Goal: Task Accomplishment & Management: Use online tool/utility

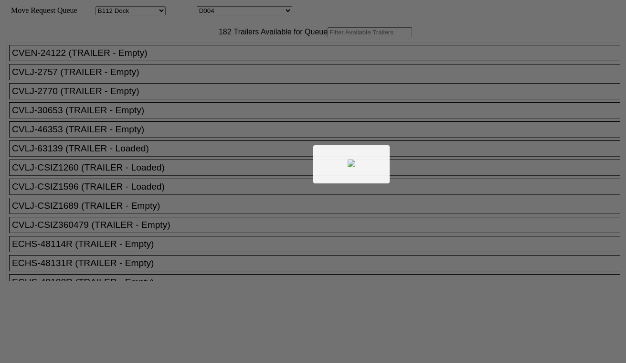
select select "121"
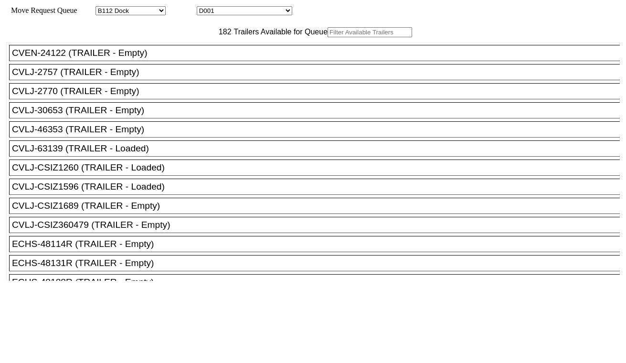
click at [234, 11] on select "D001 D002 D003 D004 D005 D006 D007 D008 D009 D010 D011 D012 D013 D014 D015 D016…" at bounding box center [244, 10] width 95 height 9
select select "3247"
click at [205, 8] on select "D001 D002 D003 D004 D005 D006 D007 D008 D009 D010 D011 D012 D013 D014 D015 D016…" at bounding box center [244, 10] width 95 height 9
click at [327, 37] on input "text" at bounding box center [369, 32] width 84 height 10
paste input "SKYU3732420"
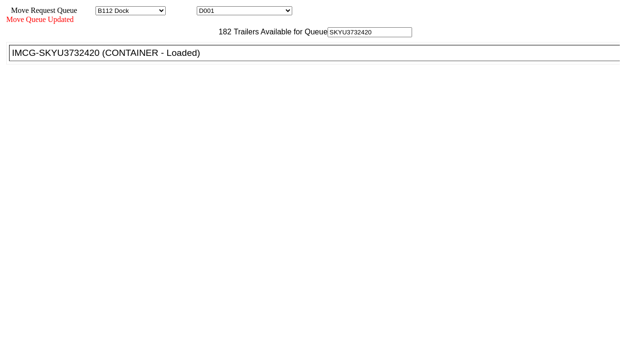
type input "SKYU3732420"
click at [201, 61] on li "IMCG-SKYU3732420 (CONTAINER - Loaded)" at bounding box center [318, 53] width 619 height 16
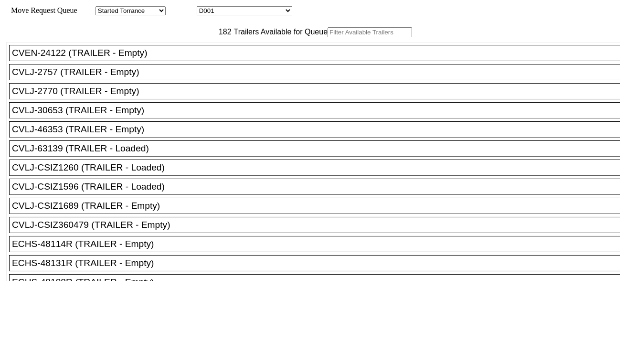
click at [279, 14] on select "D001 D002 D003 D004 D005 D006 D007 D008 D009 D010 D011 D012 D013 D014 D015 D016…" at bounding box center [244, 10] width 95 height 9
select select "3248"
click at [205, 8] on select "D001 D002 D003 D004 D005 D006 D007 D008 D009 D010 D011 D012 D013 D014 D015 D016…" at bounding box center [244, 10] width 95 height 9
click at [327, 37] on input "text" at bounding box center [369, 32] width 84 height 10
paste input "TEMU2897979"
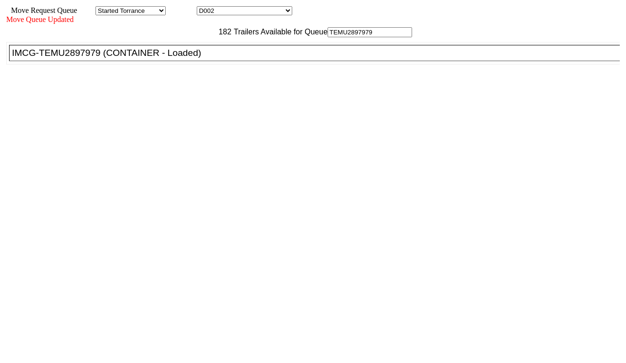
type input "TEMU2897979"
click at [202, 58] on div "IMCG-TEMU2897979 (CONTAINER - Loaded)" at bounding box center [318, 53] width 613 height 11
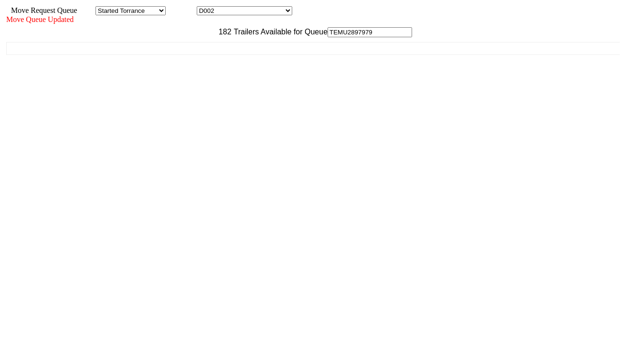
drag, startPoint x: 488, startPoint y: 303, endPoint x: 488, endPoint y: 310, distance: 7.6
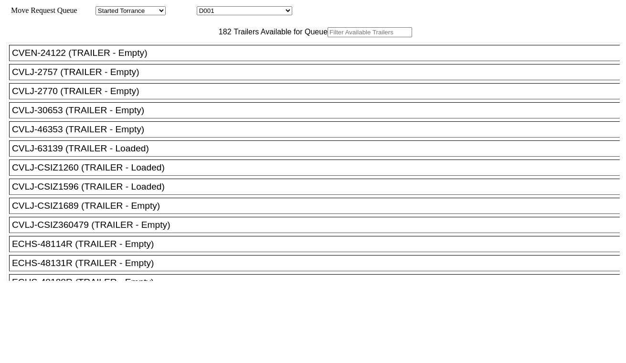
click at [236, 12] on select "D001 D002 D003 D004 D005 D006 D007 D008 D009 D010 D011 D012 D013 D014 D015 D016…" at bounding box center [244, 10] width 95 height 9
select select "3249"
click at [205, 8] on select "D001 D002 D003 D004 D005 D006 D007 D008 D009 D010 D011 D012 D013 D014 D015 D016…" at bounding box center [244, 10] width 95 height 9
click at [327, 37] on input "text" at bounding box center [369, 32] width 84 height 10
paste input "SEKU6883586"
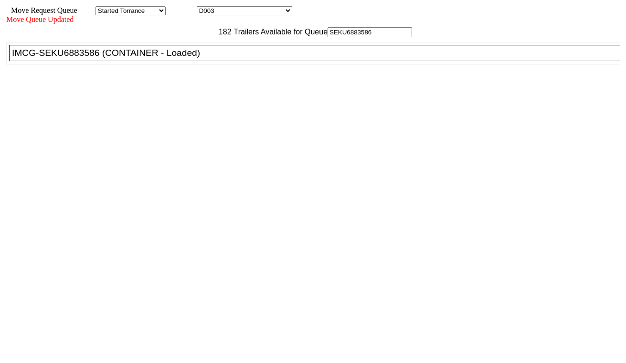
type input "SEKU6883586"
click at [199, 61] on li "IMCG-SEKU6883586 (CONTAINER - Loaded)" at bounding box center [318, 53] width 619 height 16
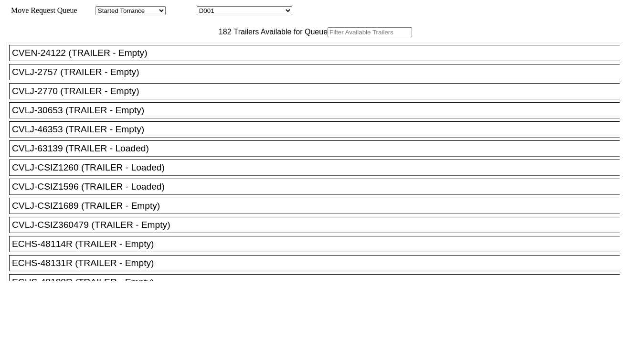
click at [327, 37] on input "text" at bounding box center [369, 32] width 84 height 10
paste input "MRSU8265888"
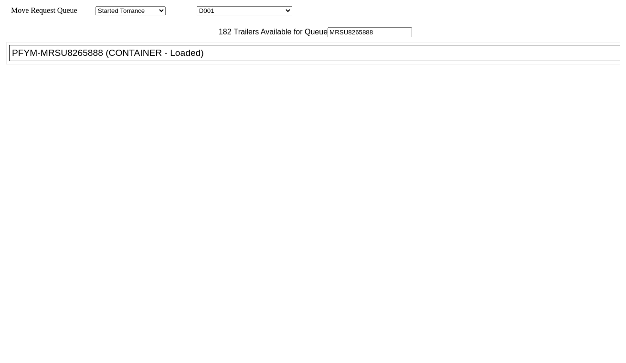
type input "MRSU8265888"
click at [201, 58] on div "PFYM-MRSU8265888 (CONTAINER - Loaded)" at bounding box center [318, 53] width 613 height 11
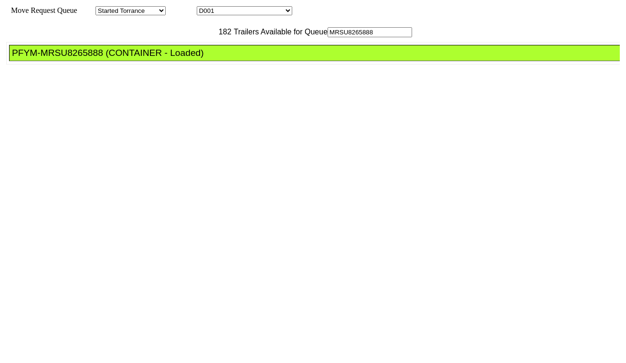
drag, startPoint x: 280, startPoint y: 136, endPoint x: 296, endPoint y: 148, distance: 20.7
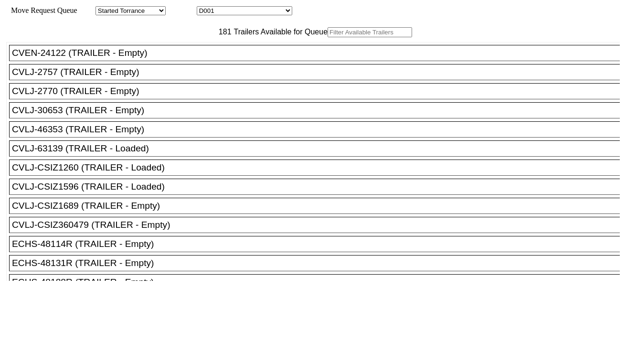
click at [227, 8] on select "D001 D002 D003 D004 D005 D006 D007 D008 D009 D010 D011 D012 D013 D014 D015 D016…" at bounding box center [244, 10] width 95 height 9
select select "3251"
click at [205, 8] on select "D001 D002 D003 D004 D005 D006 D007 D008 D009 D010 D011 D012 D013 D014 D015 D016…" at bounding box center [244, 10] width 95 height 9
click at [327, 37] on input "text" at bounding box center [369, 32] width 84 height 10
paste input "UETU6816020"
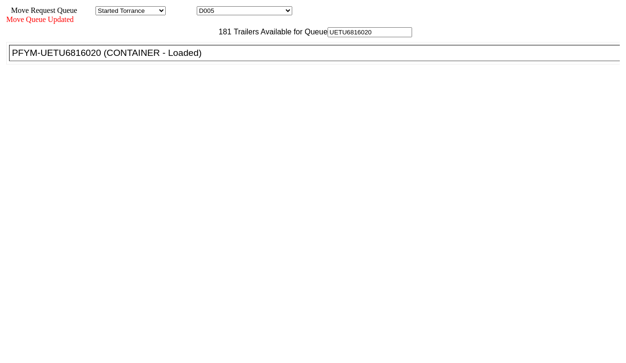
type input "UETU6816020"
click at [184, 58] on div "PFYM-UETU6816020 (CONTAINER - Loaded)" at bounding box center [318, 53] width 613 height 11
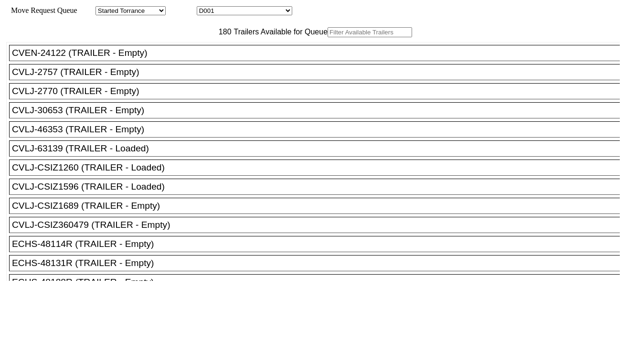
click at [280, 12] on select "D001 D002 D003 D004 D005 D006 D007 D008 D009 D010 D011 D012 D013 D014 D015 D016…" at bounding box center [244, 10] width 95 height 9
select select "3253"
click at [205, 8] on select "D001 D002 D003 D004 D005 D006 D007 D008 D009 D010 D011 D012 D013 D014 D015 D016…" at bounding box center [244, 10] width 95 height 9
click at [327, 37] on input "text" at bounding box center [369, 32] width 84 height 10
paste input "TGCU5339932"
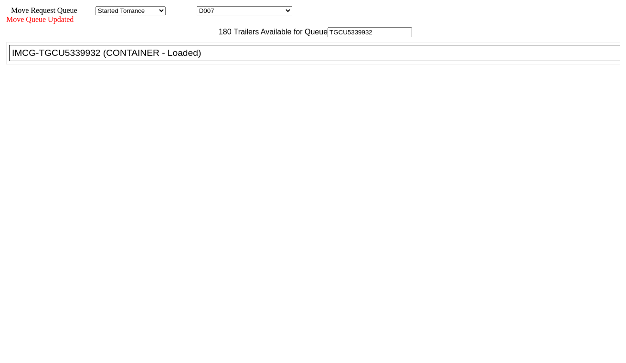
type input "TGCU5339932"
click at [197, 58] on div "IMCG-TGCU5339932 (CONTAINER - Loaded)" at bounding box center [318, 53] width 613 height 11
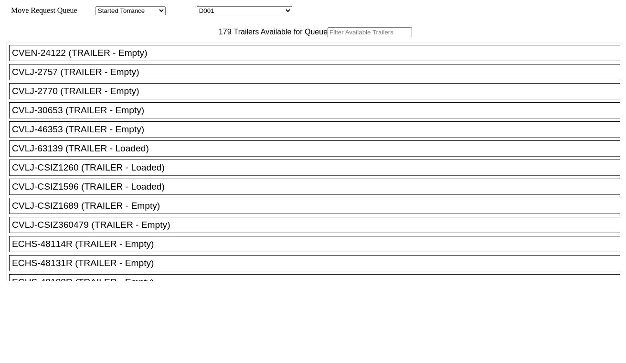
click at [241, 15] on select "D001 D002 D003 D004 D005 D006 D007 D008 D009 D010 D011 D012 D013 D014 D015 D016…" at bounding box center [244, 10] width 95 height 9
select select "3254"
click at [205, 8] on select "D001 D002 D003 D004 D005 D006 D007 D008 D009 D010 D011 D012 D013 D014 D015 D016…" at bounding box center [244, 10] width 95 height 9
click at [327, 37] on input "text" at bounding box center [369, 32] width 84 height 10
paste input "TRHU5162092"
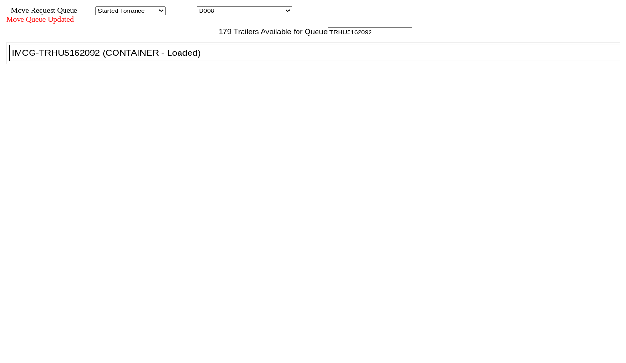
type input "TRHU5162092"
click at [196, 58] on div "IMCG-TRHU5162092 (CONTAINER - Loaded)" at bounding box center [318, 53] width 613 height 11
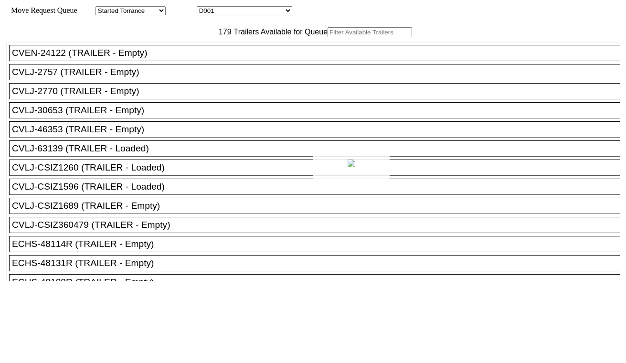
click at [238, 11] on div at bounding box center [313, 181] width 626 height 363
click at [242, 15] on select "D001 D002 D003 D004 D005 D006 D007 D008 D009 D010 D011 D012 D013 D014 D015 D016…" at bounding box center [244, 10] width 95 height 9
select select "3255"
click at [205, 8] on select "D001 D002 D003 D004 D005 D006 D007 D008 D009 D010 D011 D012 D013 D014 D015 D016…" at bounding box center [244, 10] width 95 height 9
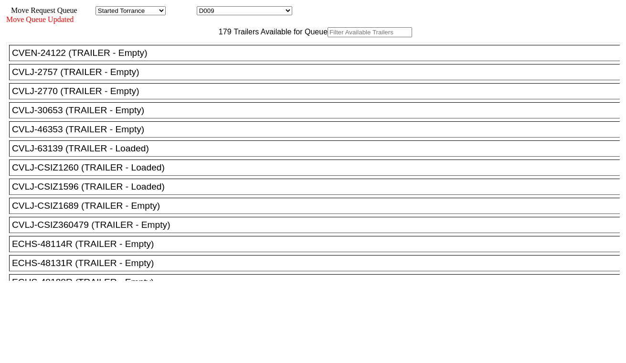
click at [327, 37] on input "text" at bounding box center [369, 32] width 84 height 10
paste input "HAMU1429313"
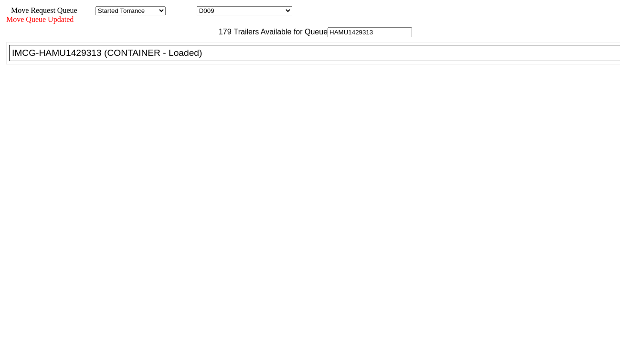
type input "HAMU1429313"
click at [196, 58] on div "IMCG-HAMU1429313 (CONTAINER - Loaded)" at bounding box center [318, 53] width 613 height 11
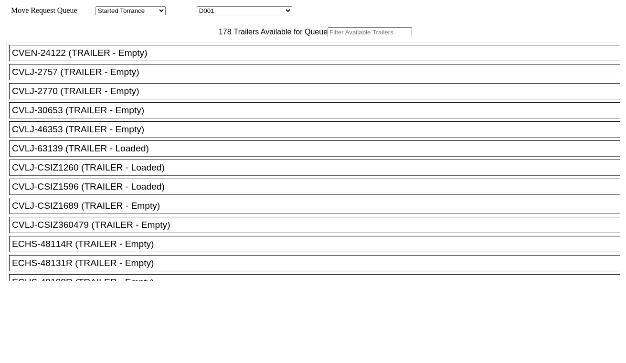
click at [252, 13] on select "D001 D002 D003 D004 D005 D006 D007 D008 D009 D010 D011 D012 D013 D014 D015 D016…" at bounding box center [244, 10] width 95 height 9
select select "3256"
click at [205, 8] on select "D001 D002 D003 D004 D005 D006 D007 D008 D009 D010 D011 D012 D013 D014 D015 D016…" at bounding box center [244, 10] width 95 height 9
click at [327, 37] on input "text" at bounding box center [369, 32] width 84 height 10
paste input "NYKU4836425"
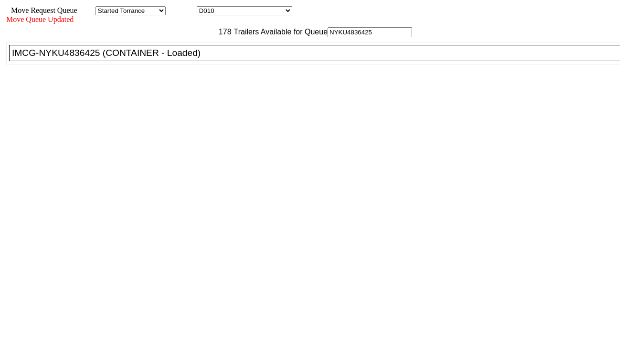
type input "NYKU4836425"
click at [201, 58] on div "IMCG-NYKU4836425 (CONTAINER - Loaded)" at bounding box center [318, 53] width 613 height 11
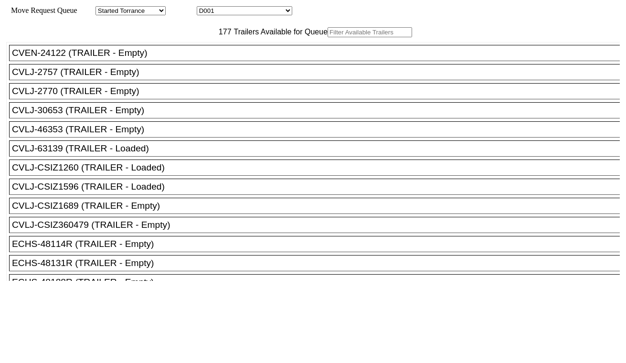
click at [241, 11] on select "D001 D002 D003 D004 D005 D006 D007 D008 D009 D010 D011 D012 D013 D014 D015 D016…" at bounding box center [244, 10] width 95 height 9
select select "3257"
click at [205, 8] on select "D001 D002 D003 D004 D005 D006 D007 D008 D009 D010 D011 D012 D013 D014 D015 D016…" at bounding box center [244, 10] width 95 height 9
click at [327, 37] on input "text" at bounding box center [369, 32] width 84 height 10
paste input "ONEU1578941"
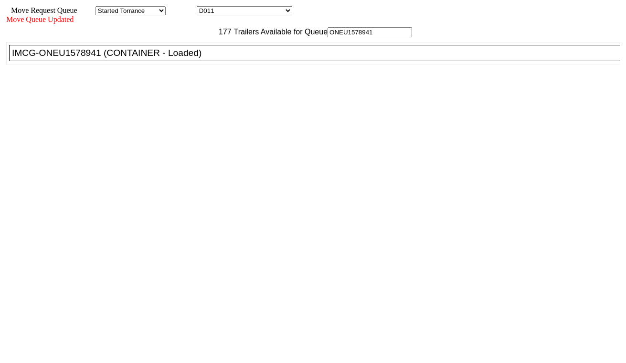
type input "ONEU1578941"
click at [186, 58] on div "IMCG-ONEU1578941 (CONTAINER - Loaded)" at bounding box center [318, 53] width 613 height 11
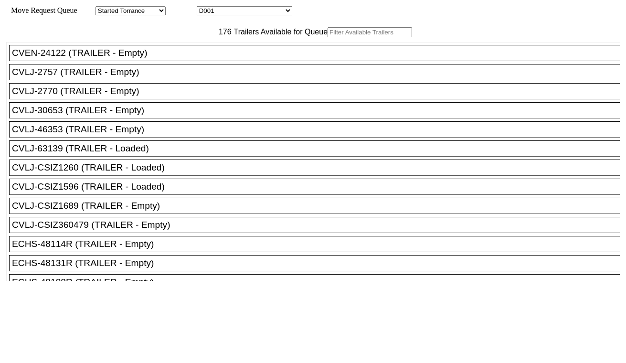
click at [245, 11] on select "D001 D002 D003 D004 D005 D006 D007 D008 D009 D010 D011 D012 D013 D014 D015 D016…" at bounding box center [244, 10] width 95 height 9
select select "3258"
click at [205, 8] on select "D001 D002 D003 D004 D005 D006 D007 D008 D009 D010 D011 D012 D013 D014 D015 D016…" at bounding box center [244, 10] width 95 height 9
click at [327, 37] on input "text" at bounding box center [369, 32] width 84 height 10
paste input "MSKU0944520"
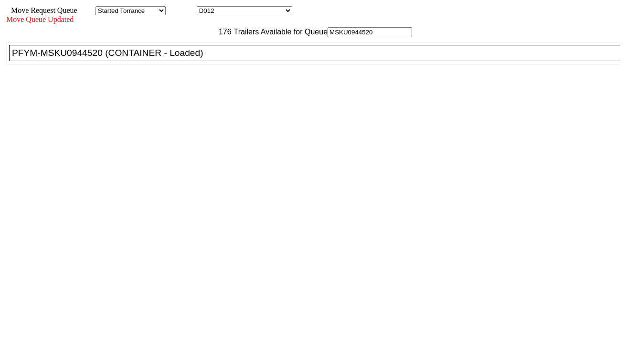
type input "MSKU0944520"
click at [197, 61] on li "PFYM-MSKU0944520 (CONTAINER - Loaded)" at bounding box center [318, 53] width 619 height 16
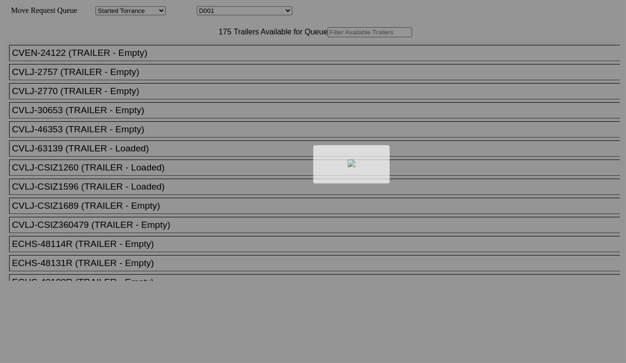
click at [267, 12] on div at bounding box center [313, 181] width 626 height 363
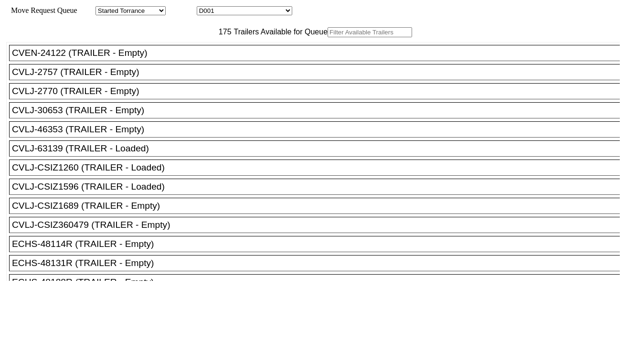
click at [267, 12] on select "D001 D002 D003 D004 D005 D006 D007 D008 D009 D010 D011 D012 D013 D014 D015 D016…" at bounding box center [244, 10] width 95 height 9
select select "3259"
click at [205, 8] on select "D001 D002 D003 D004 D005 D006 D007 D008 D009 D010 D011 D012 D013 D014 D015 D016…" at bounding box center [244, 10] width 95 height 9
click at [327, 37] on input "text" at bounding box center [369, 32] width 84 height 10
paste input "ONEU0685797"
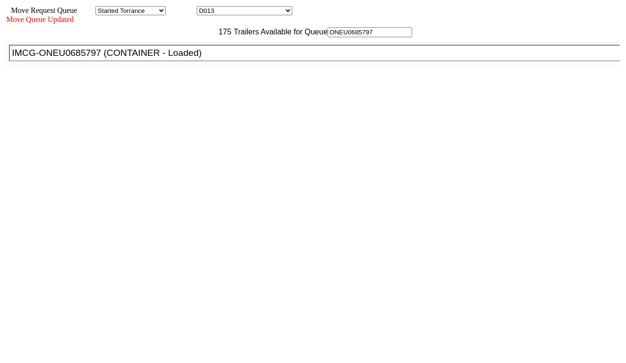
type input "ONEU0685797"
click at [196, 58] on div "IMCG-ONEU0685797 (CONTAINER - Loaded)" at bounding box center [318, 53] width 613 height 11
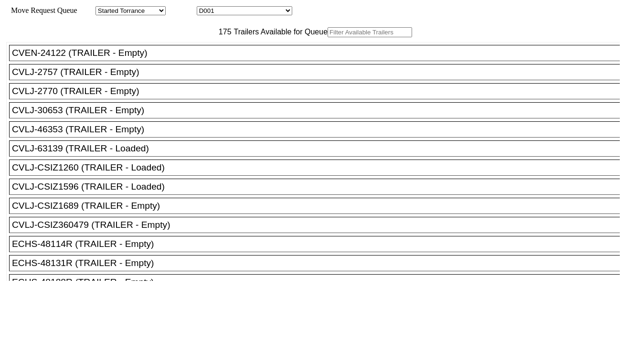
click at [247, 11] on select "D001 D002 D003 D004 D005 D006 D007 D008 D009 D010 D011 D012 D013 D014 D015 D016…" at bounding box center [244, 10] width 95 height 9
select select "3260"
click at [205, 8] on select "D001 D002 D003 D004 D005 D006 D007 D008 D009 D010 D011 D012 D013 D014 D015 D016…" at bounding box center [244, 10] width 95 height 9
click at [327, 37] on input "text" at bounding box center [369, 32] width 84 height 10
paste input "TCLU6651707"
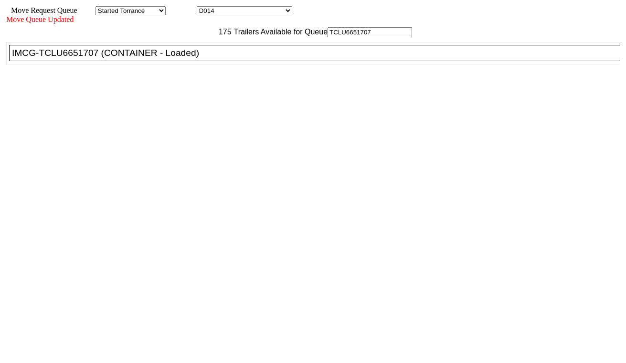
type input "TCLU6651707"
click at [196, 58] on div "IMCG-TCLU6651707 (CONTAINER - Loaded)" at bounding box center [318, 53] width 613 height 11
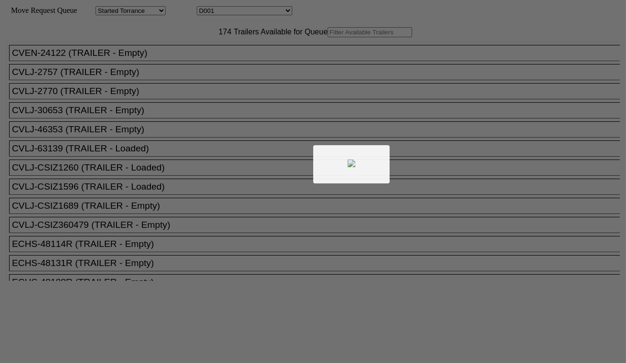
click at [253, 11] on div at bounding box center [313, 181] width 626 height 363
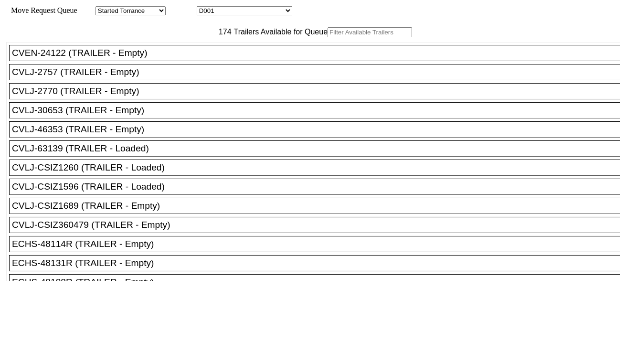
click at [258, 11] on select "D001 D002 D003 D004 D005 D006 D007 D008 D009 D010 D011 D012 D013 D014 D015 D016…" at bounding box center [244, 10] width 95 height 9
select select "3261"
click at [205, 8] on select "D001 D002 D003 D004 D005 D006 D007 D008 D009 D010 D011 D012 D013 D014 D015 D016…" at bounding box center [244, 10] width 95 height 9
click at [327, 37] on input "text" at bounding box center [369, 32] width 84 height 10
paste input "MRSU6586873"
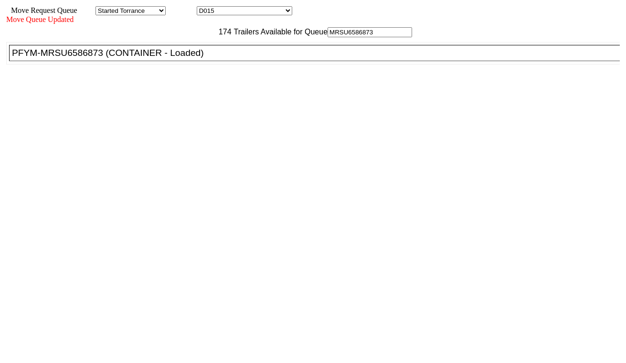
type input "MRSU6586873"
click at [185, 58] on div "PFYM-MRSU6586873 (CONTAINER - Loaded)" at bounding box center [318, 53] width 613 height 11
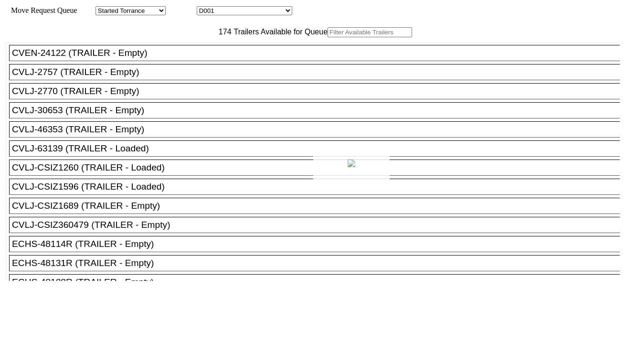
click at [258, 12] on div at bounding box center [313, 181] width 626 height 363
click at [258, 12] on select "D001 D002 D003 D004 D005 D006 D007 D008 D009 D010 D011 D012 D013 D014 D015 D016…" at bounding box center [244, 10] width 95 height 9
select select "3262"
click at [205, 8] on select "D001 D002 D003 D004 D005 D006 D007 D008 D009 D010 D011 D012 D013 D014 D015 D016…" at bounding box center [244, 10] width 95 height 9
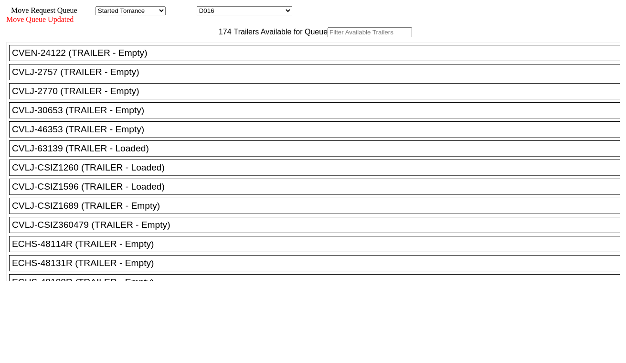
click at [327, 37] on input "text" at bounding box center [369, 32] width 84 height 10
paste input "UETU6901800"
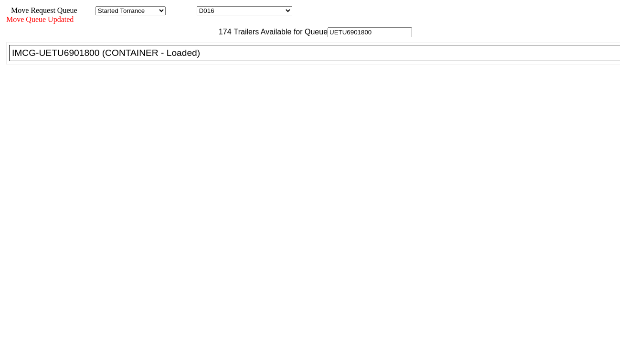
type input "UETU6901800"
click at [198, 58] on div "IMCG-UETU6901800 (CONTAINER - Loaded)" at bounding box center [318, 53] width 613 height 11
